Goal: Complete application form

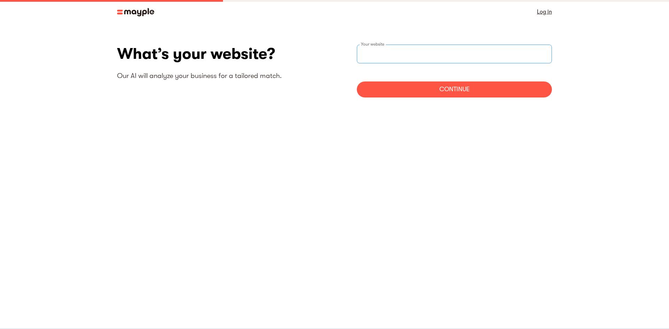
paste input "[URL][DOMAIN_NAME]"
drag, startPoint x: 425, startPoint y: 55, endPoint x: 533, endPoint y: 61, distance: 107.9
click at [533, 61] on input "[URL][DOMAIN_NAME]" at bounding box center [454, 54] width 195 height 19
type input "[URL][DOMAIN_NAME]"
drag, startPoint x: 510, startPoint y: 107, endPoint x: 481, endPoint y: 91, distance: 33.4
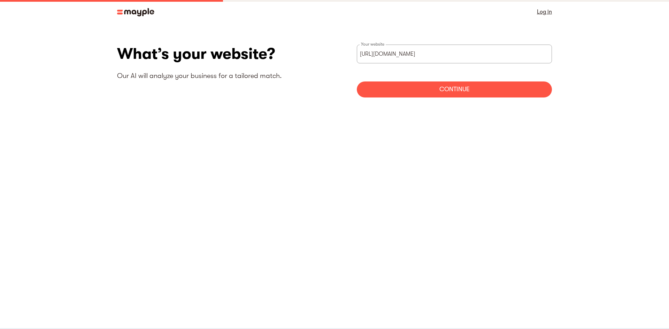
click at [509, 107] on section "What’s your website? Our AI will analyze your business for a tailored match. [U…" at bounding box center [334, 74] width 669 height 100
click at [481, 91] on div "Continue" at bounding box center [454, 90] width 195 height 16
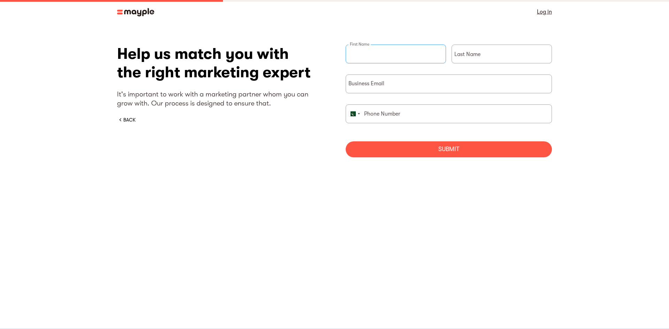
click at [404, 56] on input "briefForm" at bounding box center [396, 54] width 100 height 19
type input "[PERSON_NAME]"
click at [485, 52] on input "briefForm" at bounding box center [502, 54] width 100 height 19
type input "Bahirah"
click at [459, 86] on input "briefForm" at bounding box center [449, 84] width 206 height 19
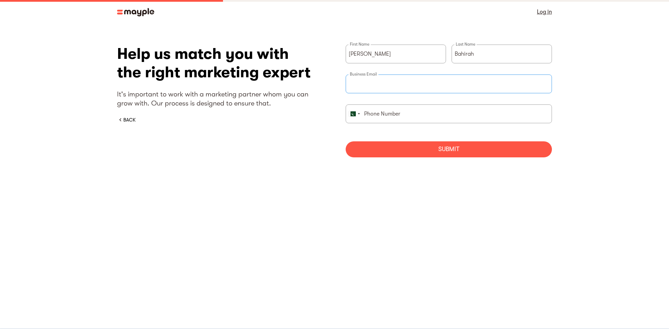
click at [404, 91] on input "briefForm" at bounding box center [449, 84] width 206 height 19
